Goal: Task Accomplishment & Management: Use online tool/utility

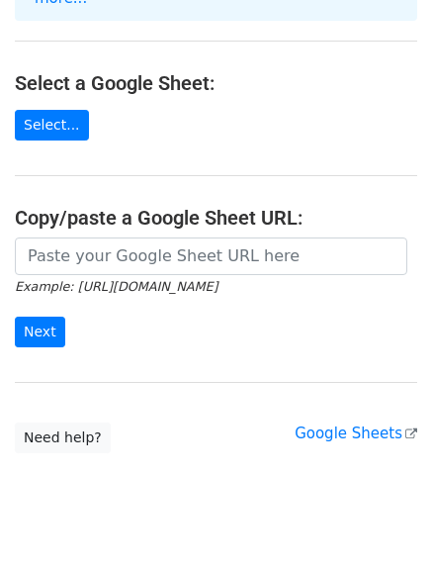
scroll to position [220, 0]
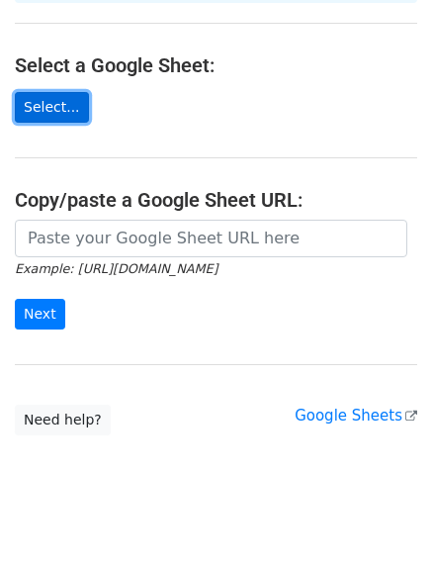
click at [46, 92] on link "Select..." at bounding box center [52, 107] width 74 height 31
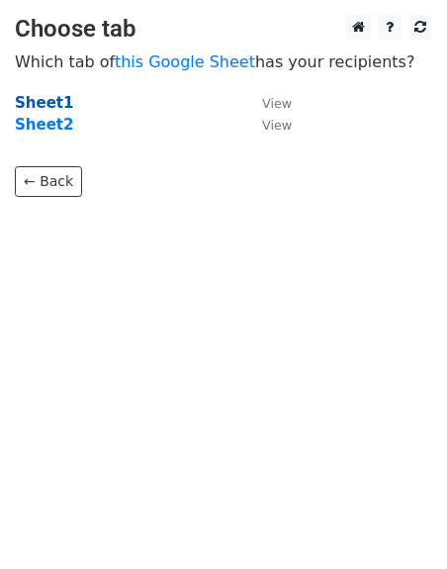
click at [44, 98] on strong "Sheet1" at bounding box center [44, 103] width 58 height 18
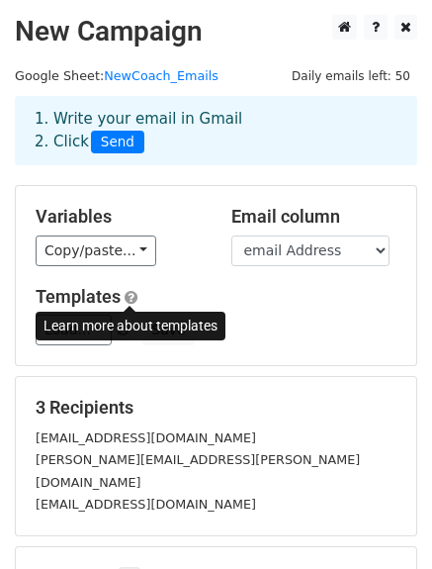
click at [130, 300] on span at bounding box center [131, 297] width 13 height 15
click at [305, 291] on h5 "Templates" at bounding box center [216, 297] width 361 height 22
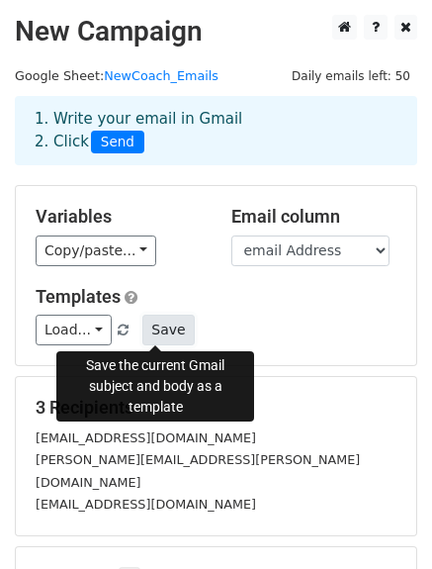
click at [152, 329] on button "Save" at bounding box center [167, 330] width 51 height 31
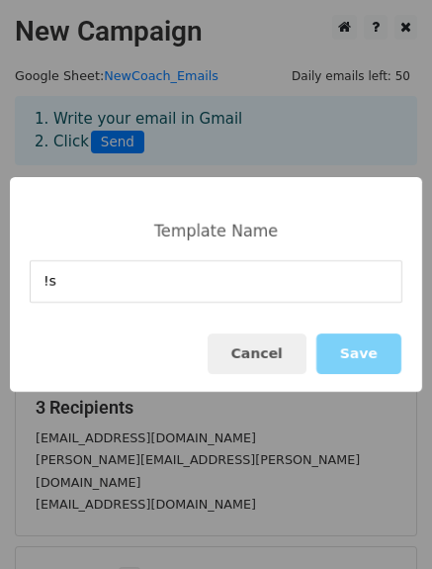
type input "!"
type input "1st Contact New Coach"
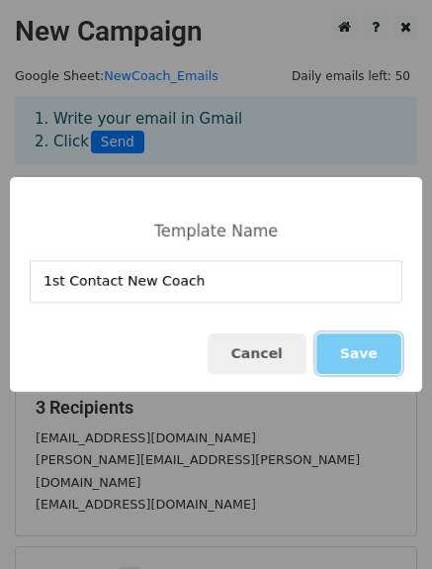
click at [359, 351] on button "Save" at bounding box center [359, 353] width 85 height 41
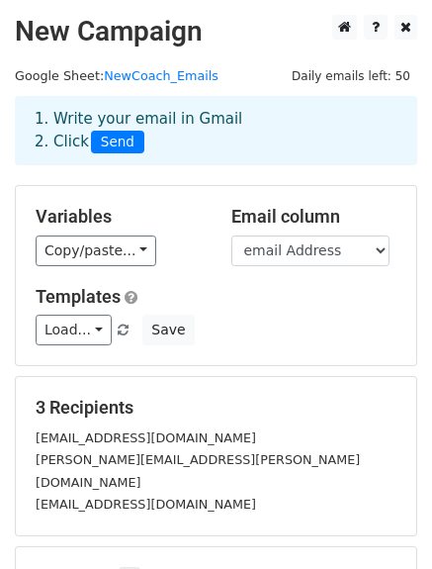
scroll to position [10, 0]
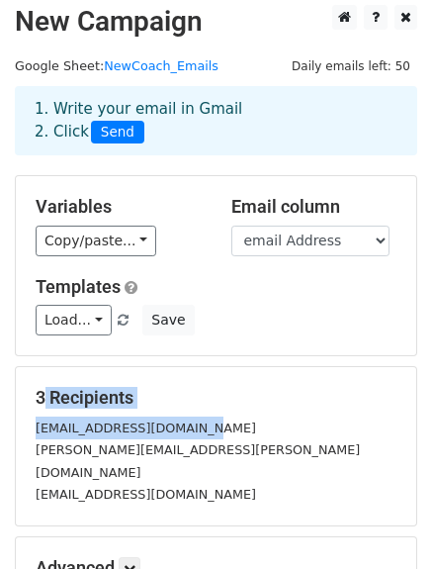
drag, startPoint x: 430, startPoint y: 332, endPoint x: 427, endPoint y: 409, distance: 76.2
click at [427, 409] on main "New Campaign Daily emails left: 50 Google Sheet: NewCoach_Emails 1. Write your …" at bounding box center [216, 336] width 432 height 662
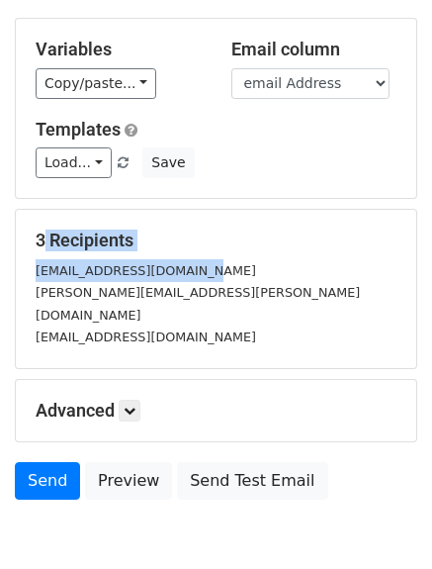
scroll to position [171, 0]
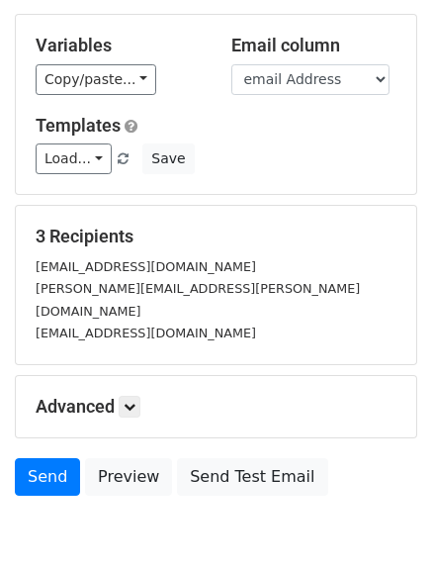
click at [304, 322] on div "Raushanahe@hotmail.com" at bounding box center [216, 333] width 391 height 23
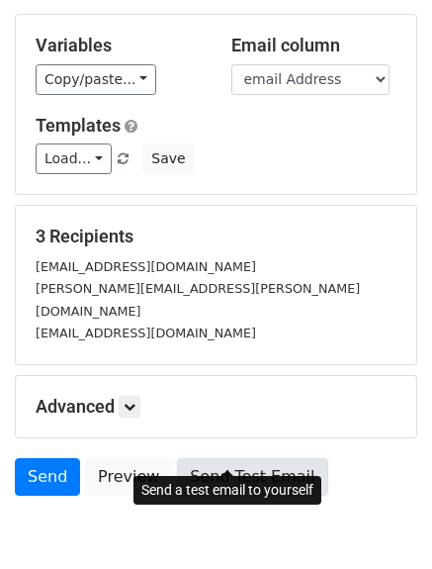
click at [230, 458] on link "Send Test Email" at bounding box center [252, 477] width 150 height 38
click at [206, 458] on link "Send Test Email" at bounding box center [252, 477] width 150 height 38
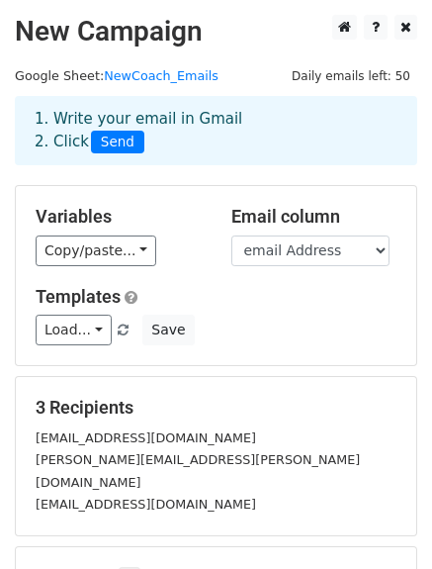
scroll to position [0, 0]
click at [158, 76] on link "NewCoach_Emails" at bounding box center [161, 75] width 115 height 15
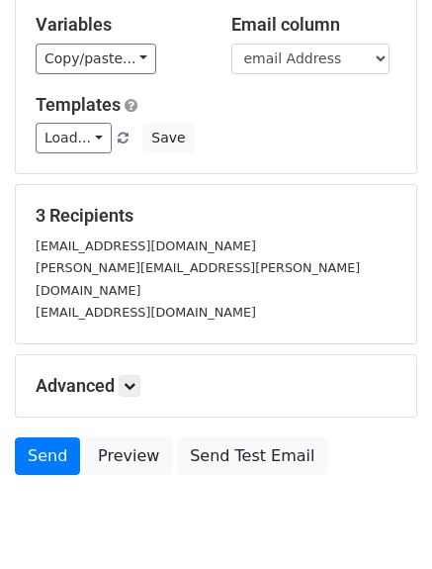
scroll to position [198, 0]
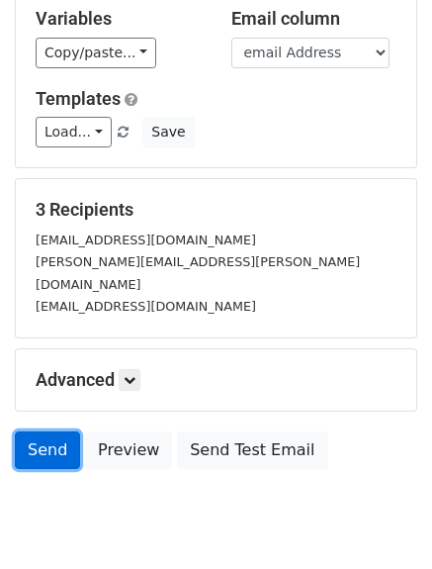
click at [42, 431] on link "Send" at bounding box center [47, 450] width 65 height 38
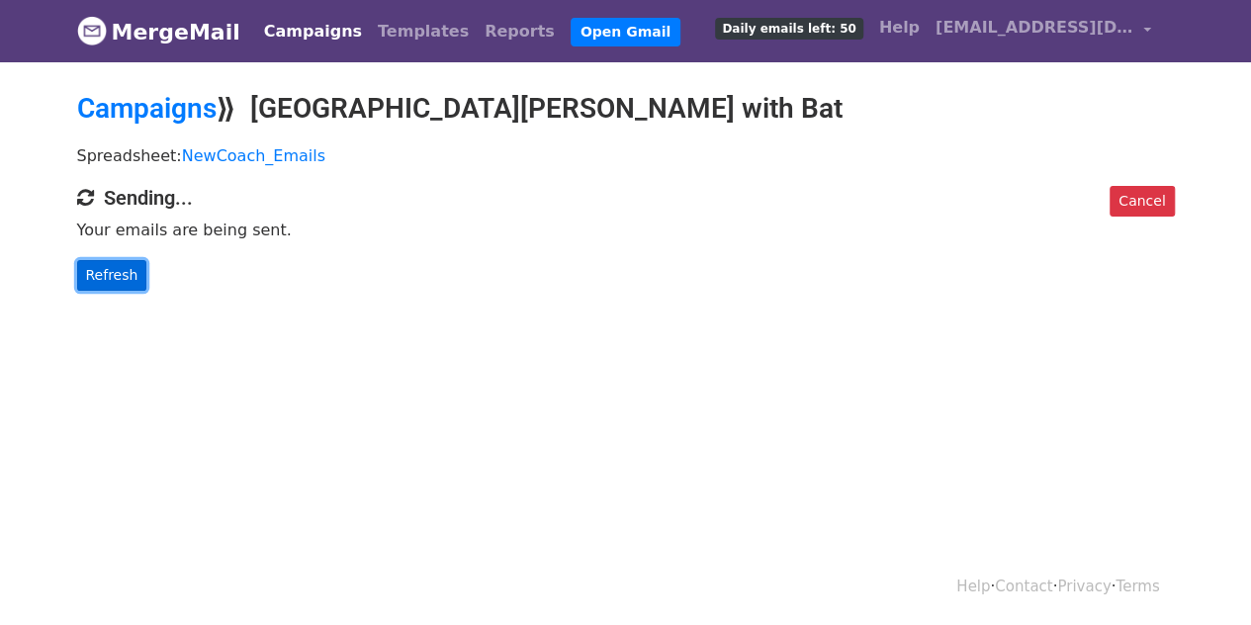
click at [99, 272] on link "Refresh" at bounding box center [112, 275] width 70 height 31
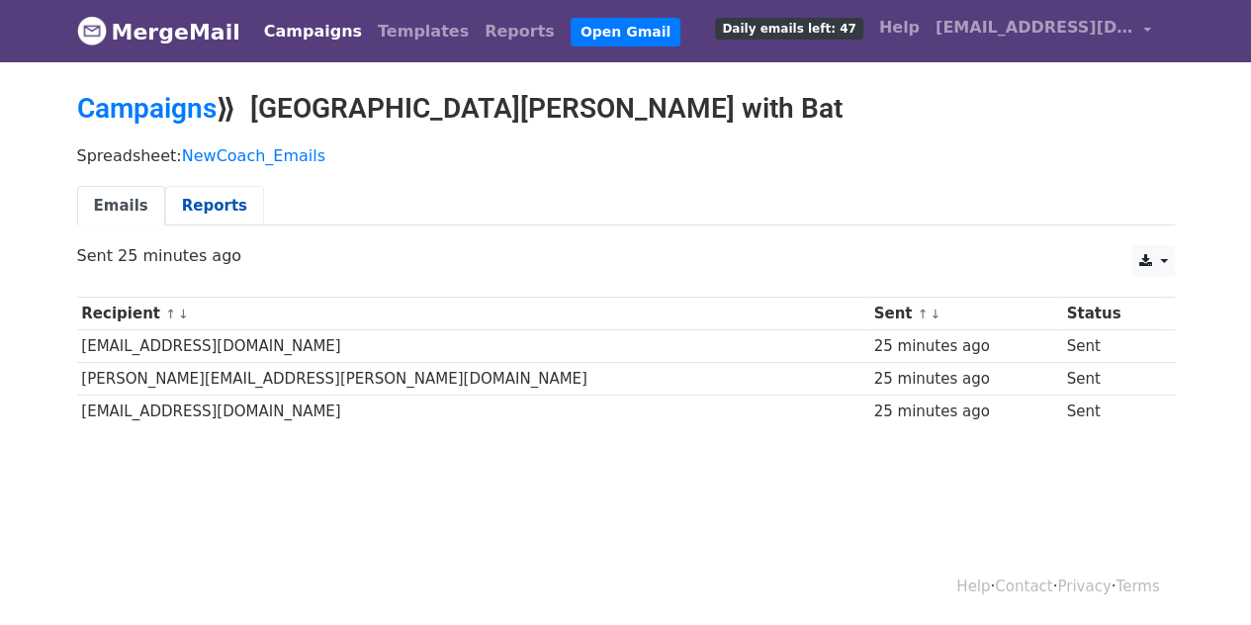
click at [187, 203] on link "Reports" at bounding box center [214, 206] width 99 height 41
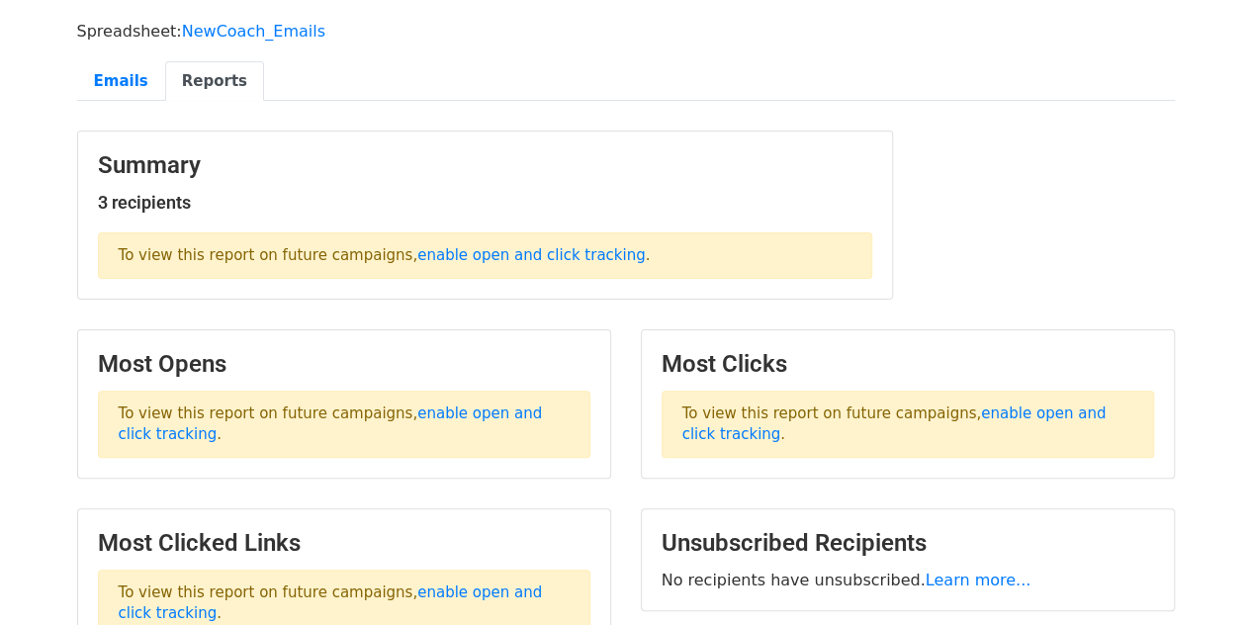
scroll to position [121, 0]
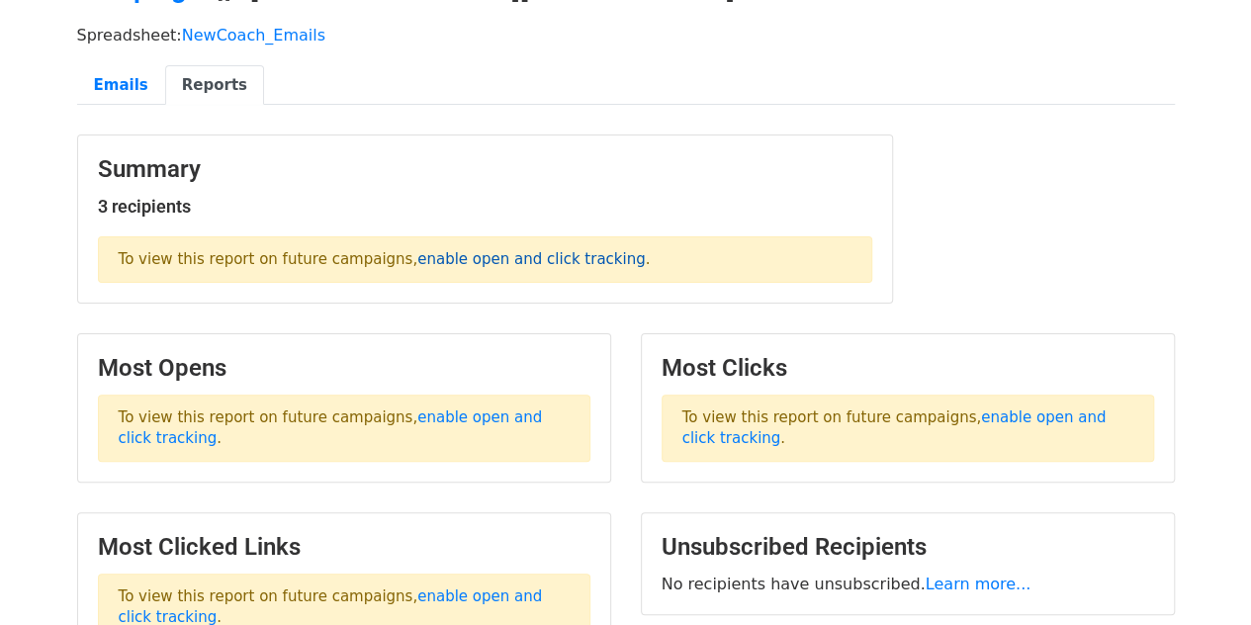
click at [433, 262] on link "enable open and click tracking" at bounding box center [531, 259] width 228 height 18
